Goal: Transaction & Acquisition: Purchase product/service

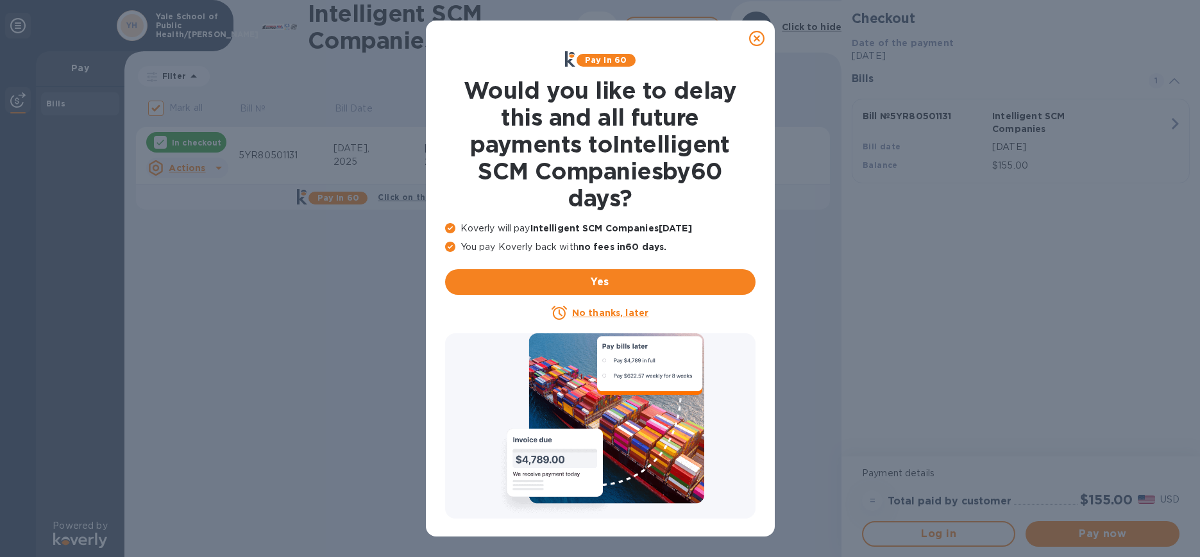
click at [759, 42] on icon at bounding box center [756, 38] width 15 height 15
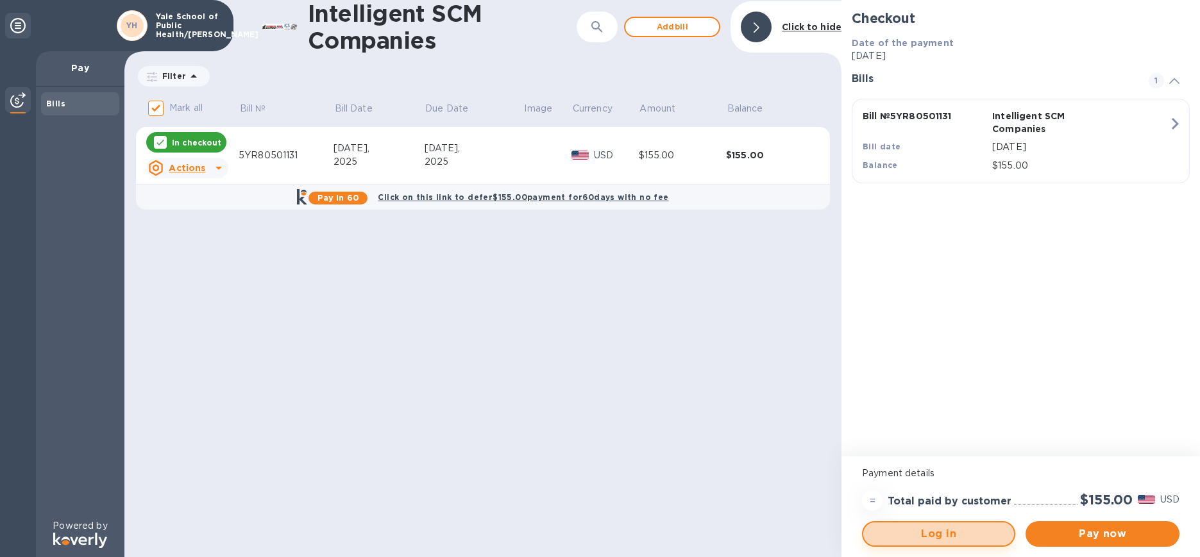
click at [954, 538] on span "Log in" at bounding box center [939, 534] width 130 height 15
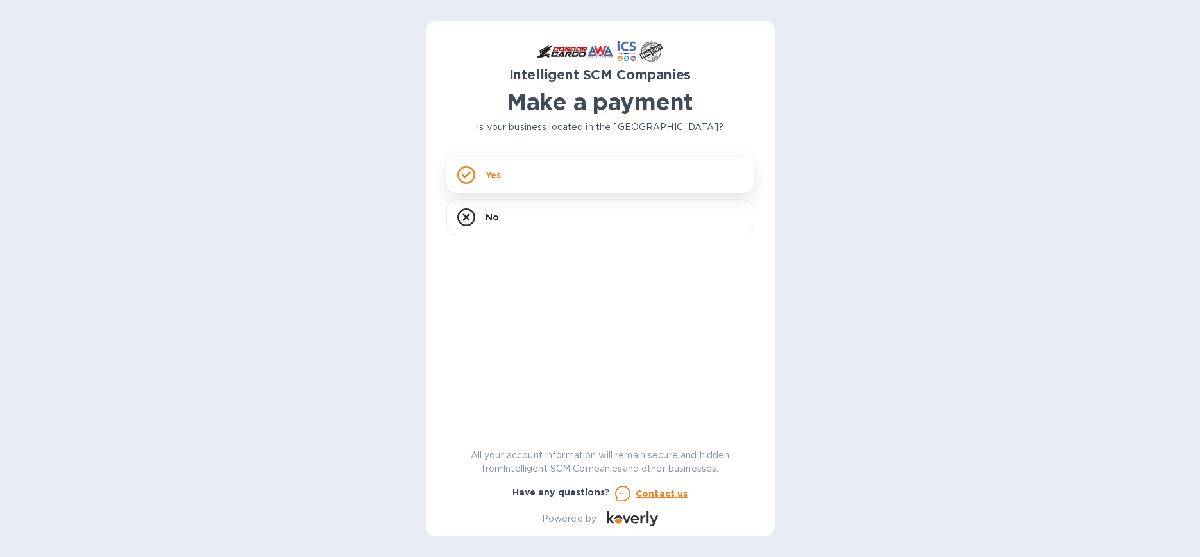
click at [669, 190] on div "Yes" at bounding box center [600, 175] width 308 height 36
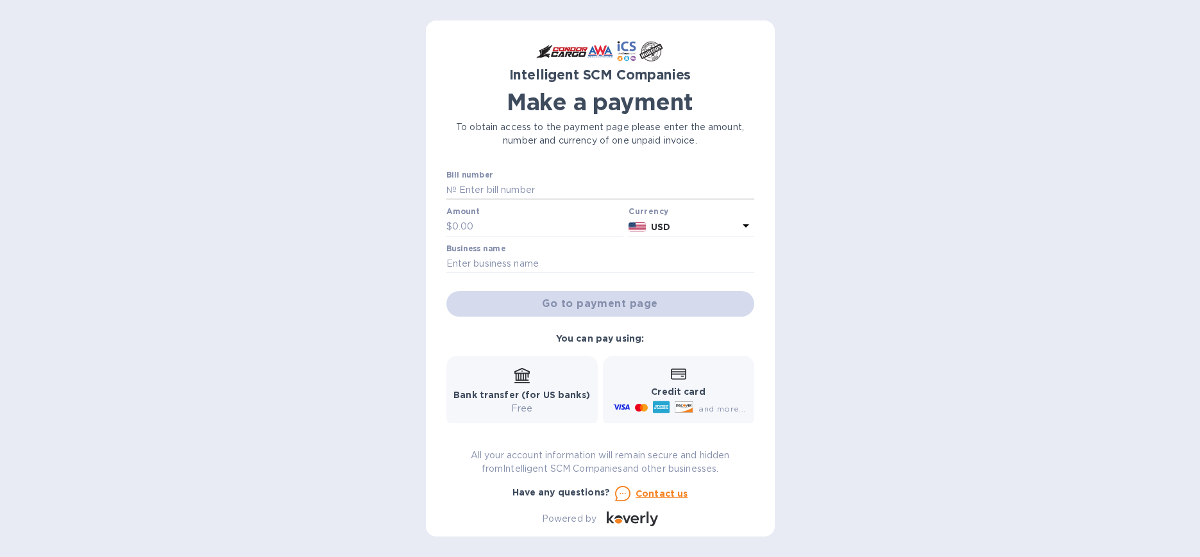
click at [625, 196] on input "text" at bounding box center [606, 190] width 298 height 19
type input "5YR80501131"
click at [536, 233] on input "text" at bounding box center [538, 226] width 172 height 19
type input "155"
click at [497, 268] on input "text" at bounding box center [600, 264] width 308 height 19
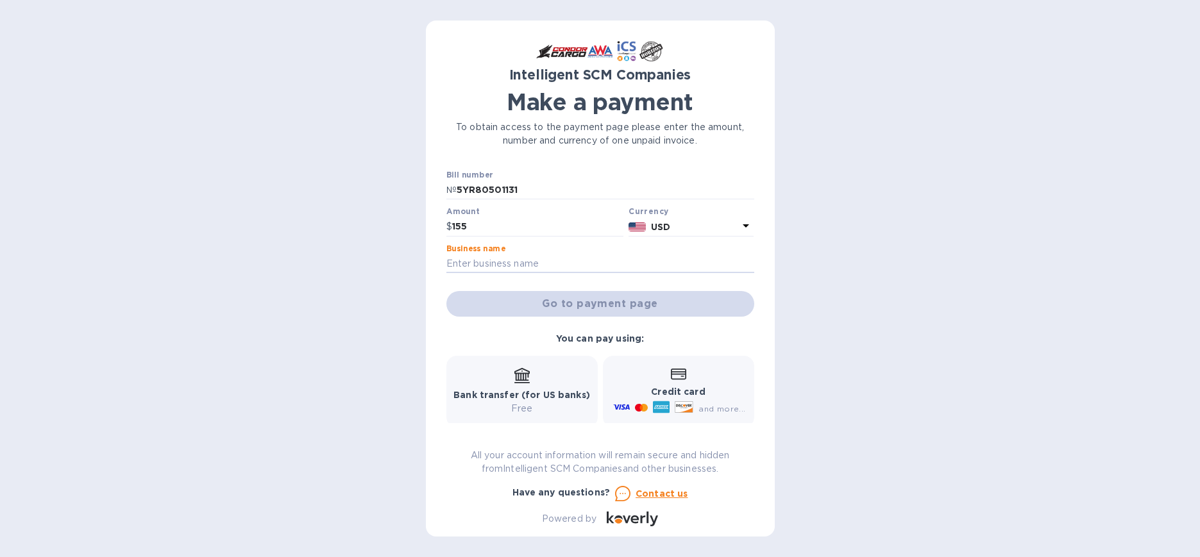
type input "Yale School of Public Health/[PERSON_NAME]"
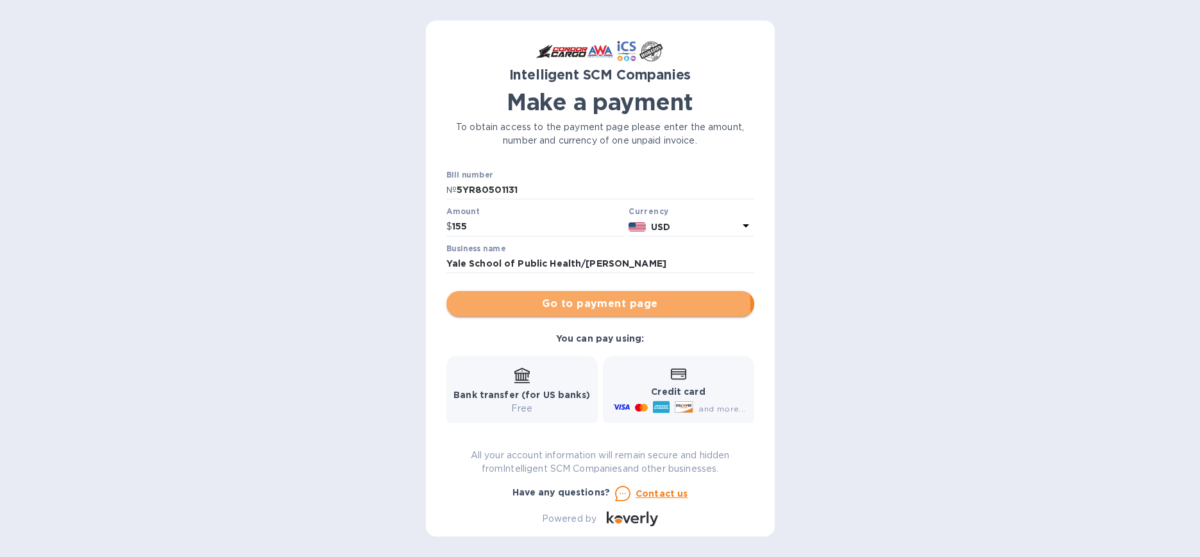
click at [546, 307] on span "Go to payment page" at bounding box center [600, 303] width 287 height 15
